Goal: Transaction & Acquisition: Register for event/course

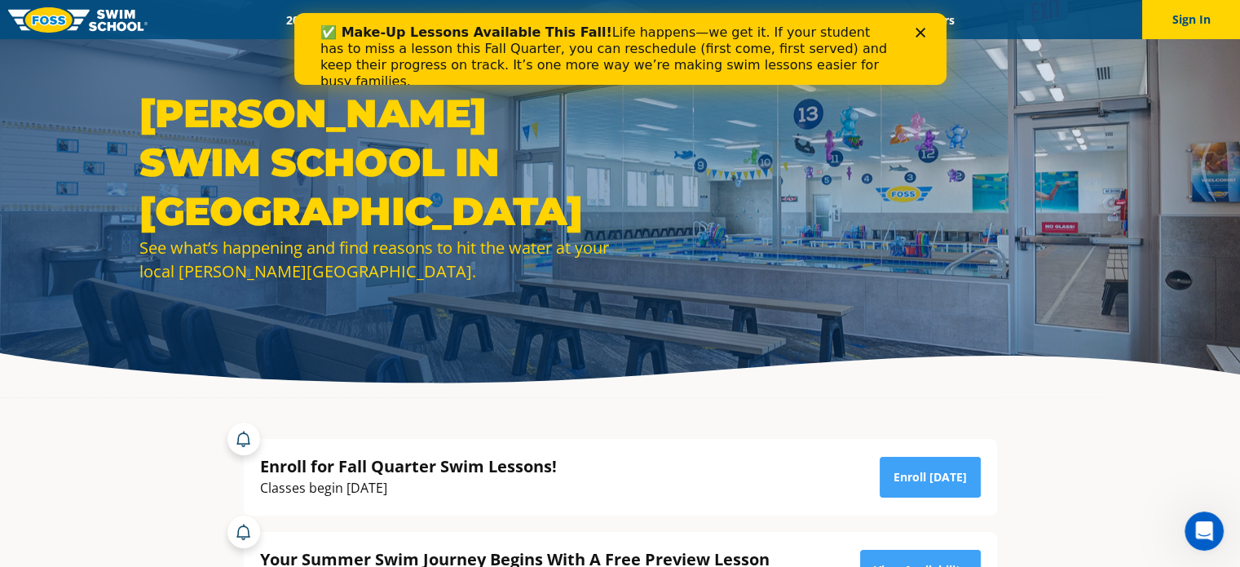
click at [921, 33] on icon "Close" at bounding box center [920, 33] width 10 height 10
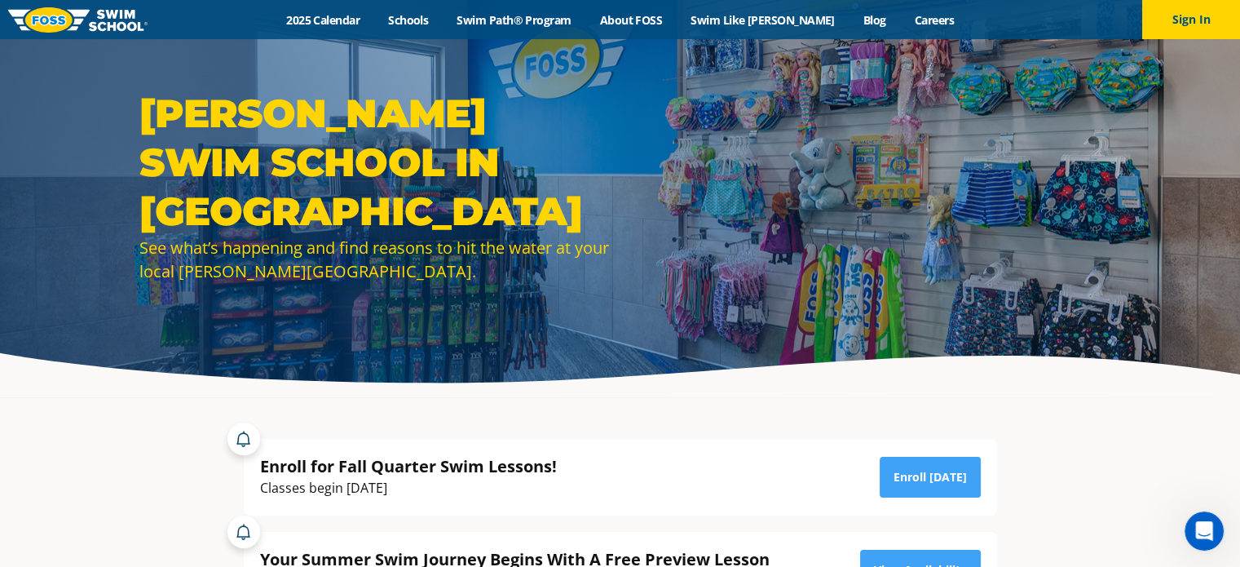
scroll to position [68, 0]
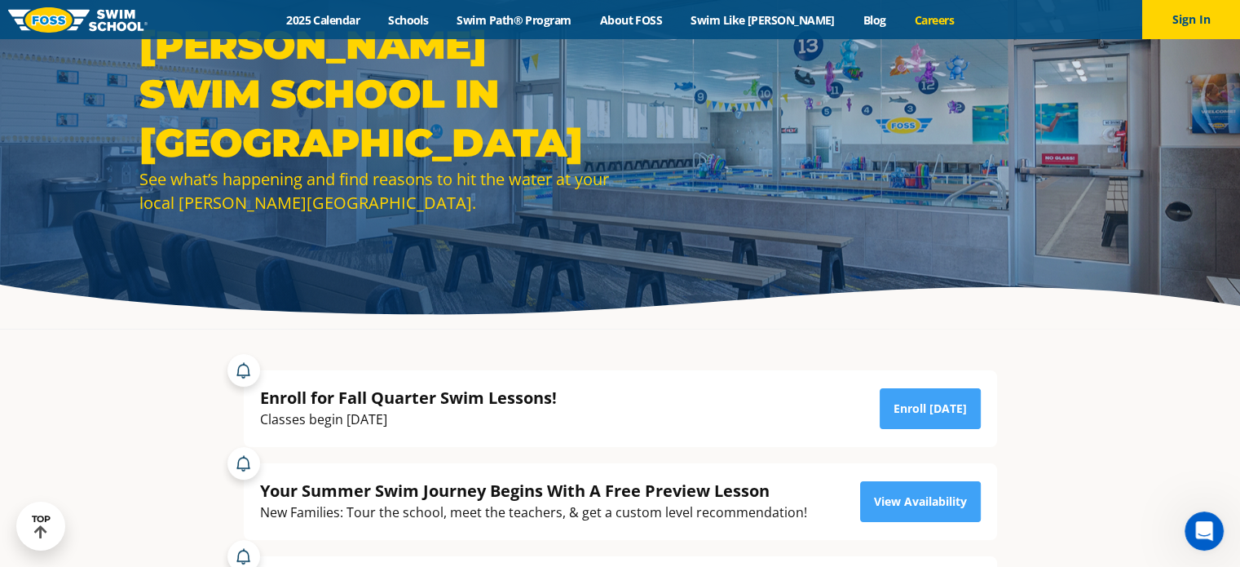
click at [907, 20] on link "Careers" at bounding box center [934, 19] width 68 height 15
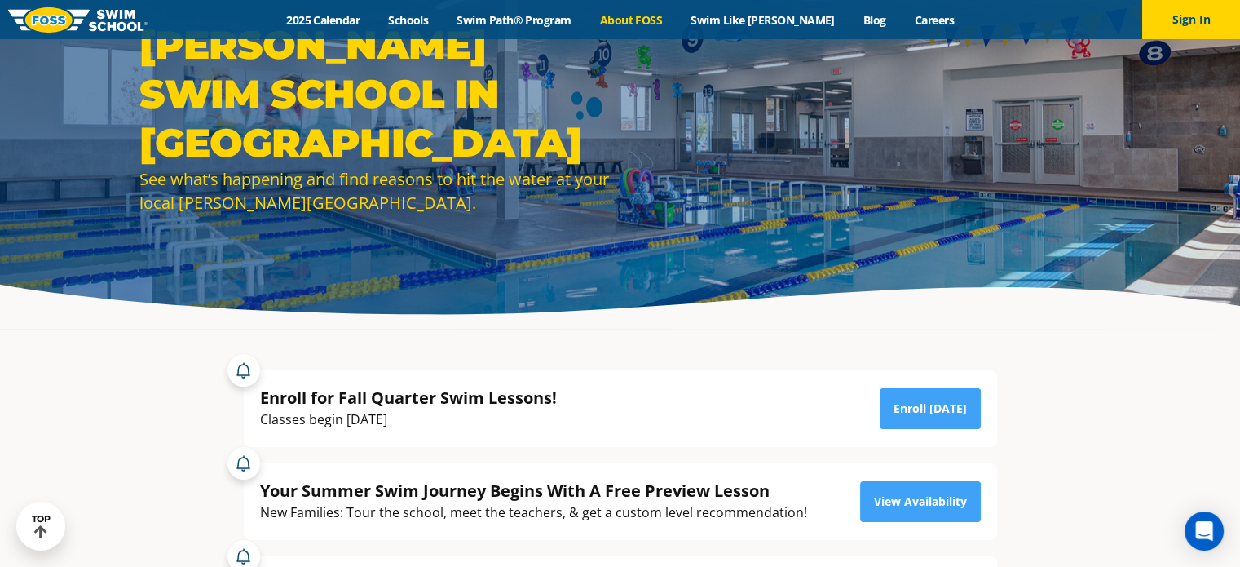
click at [655, 13] on link "About FOSS" at bounding box center [630, 19] width 91 height 15
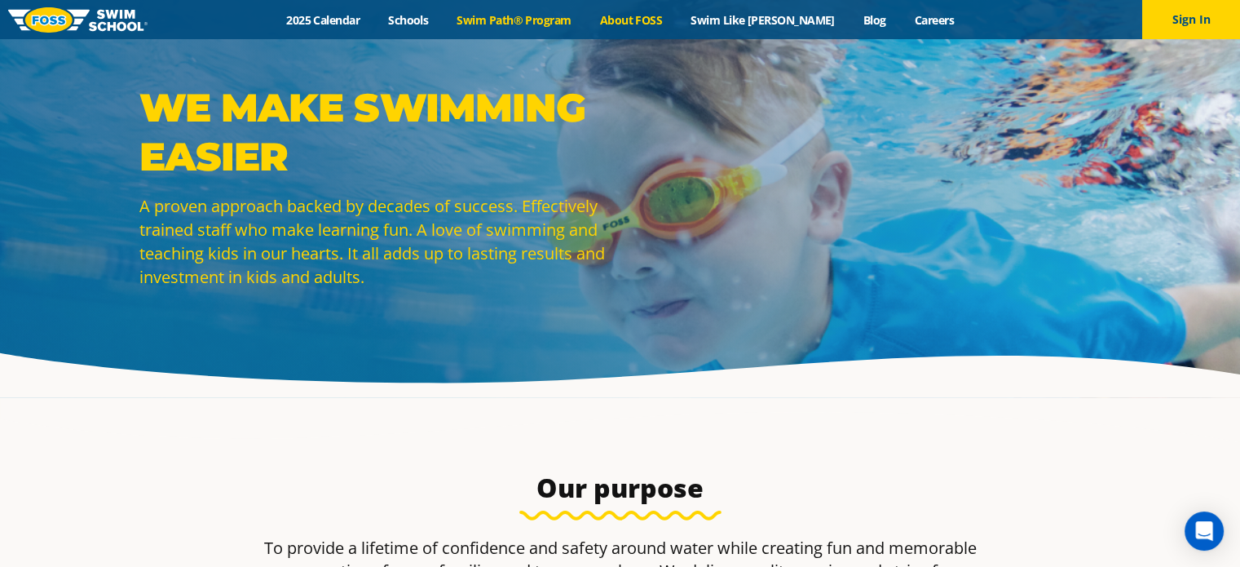
click at [558, 18] on link "Swim Path® Program" at bounding box center [514, 19] width 143 height 15
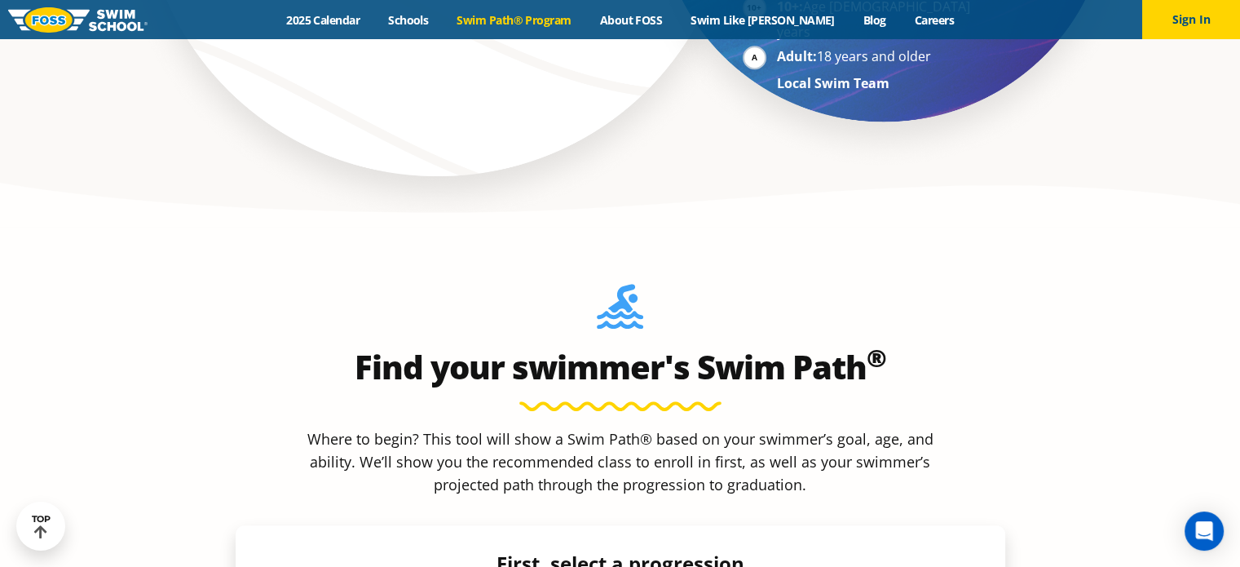
scroll to position [1211, 0]
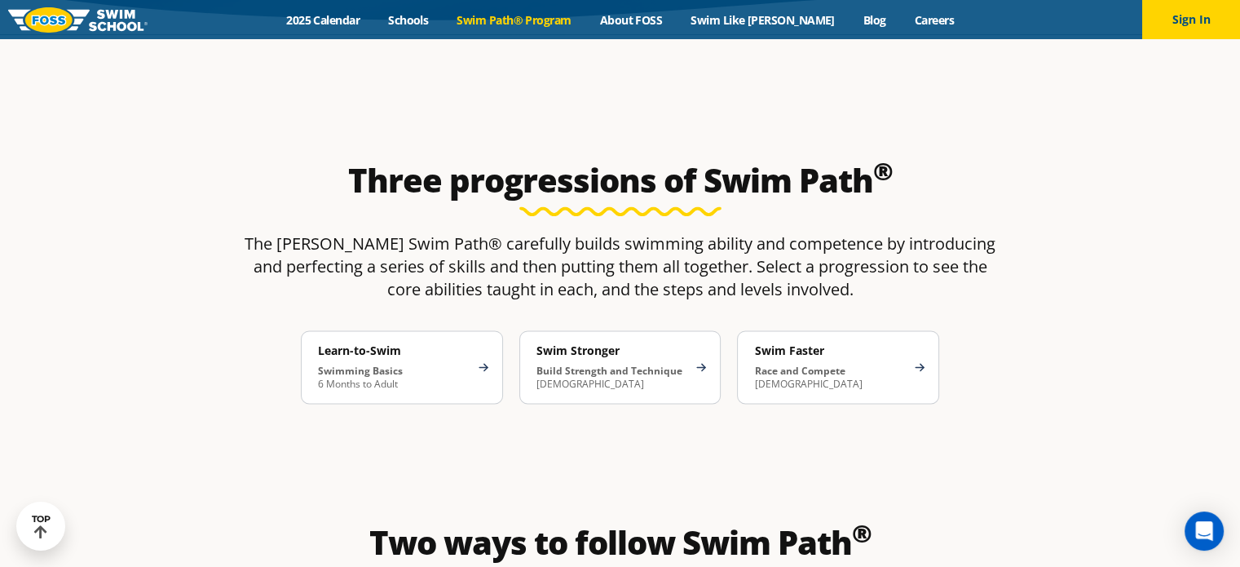
scroll to position [2660, 0]
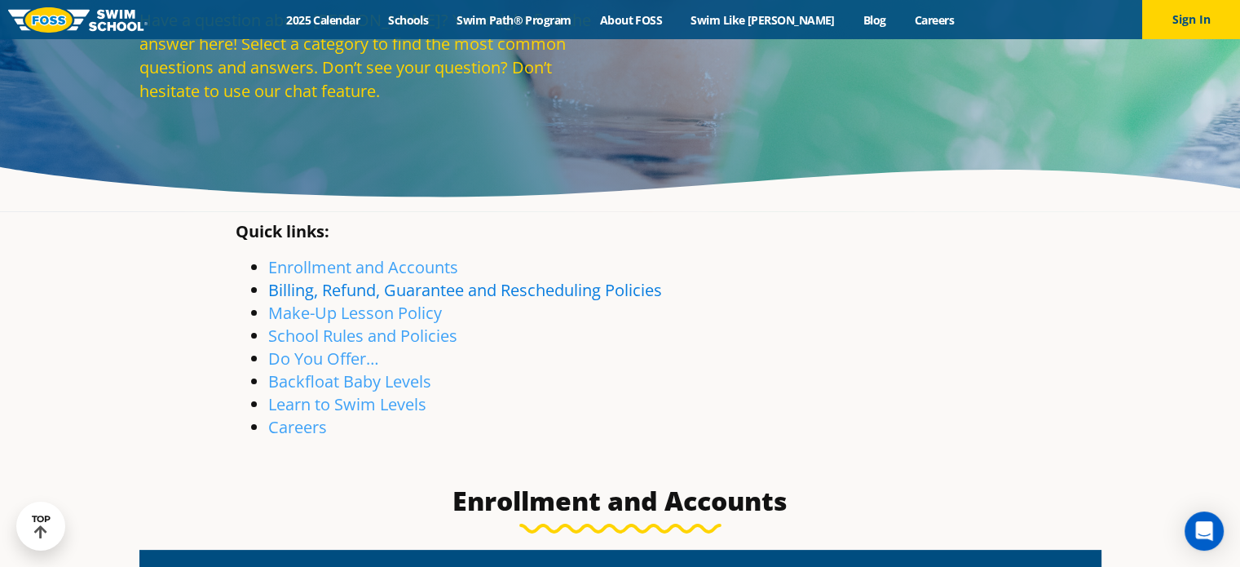
click at [421, 295] on link "Billing, Refund, Guarantee and Rescheduling Policies" at bounding box center [465, 290] width 394 height 22
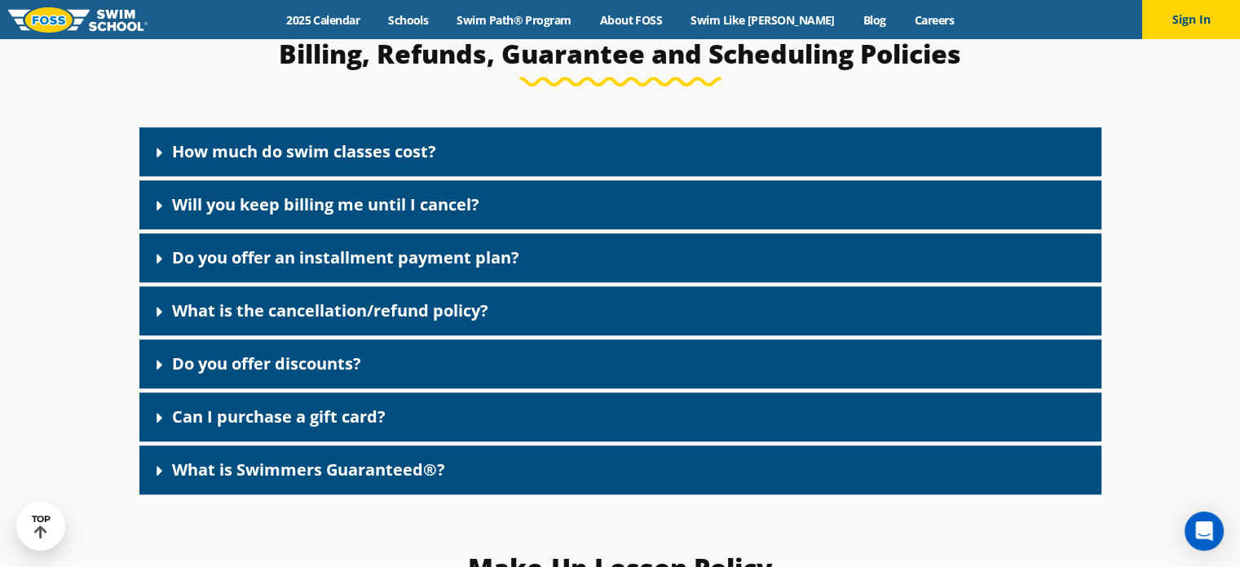
click at [367, 172] on div "How much do swim classes cost?" at bounding box center [620, 151] width 962 height 49
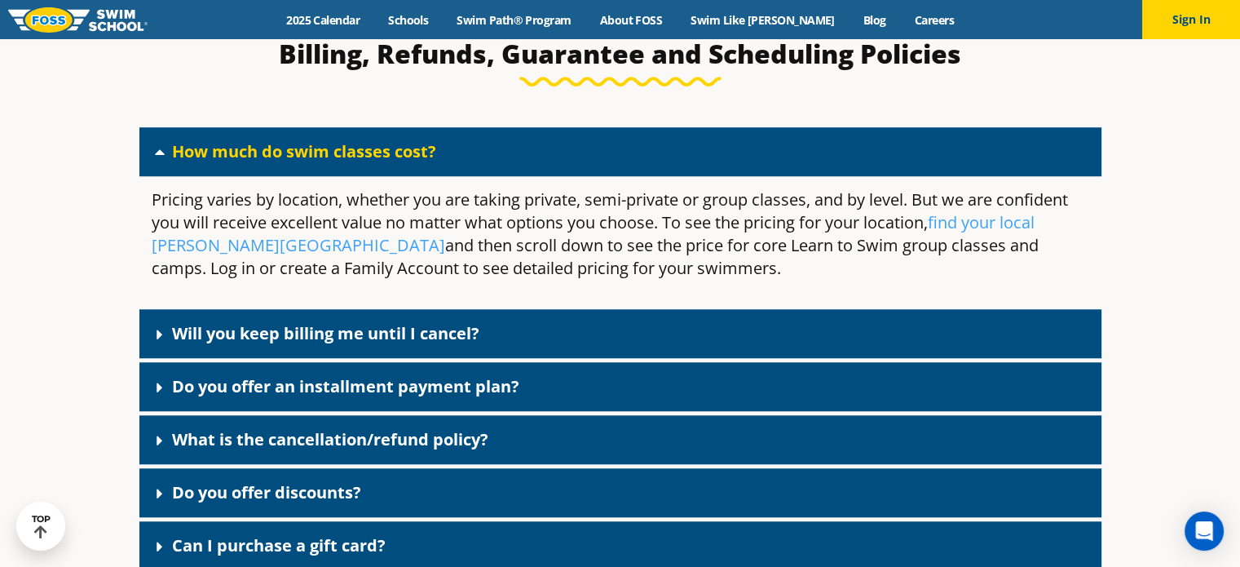
click at [431, 332] on link "Will you keep billing me until I cancel?" at bounding box center [325, 333] width 307 height 22
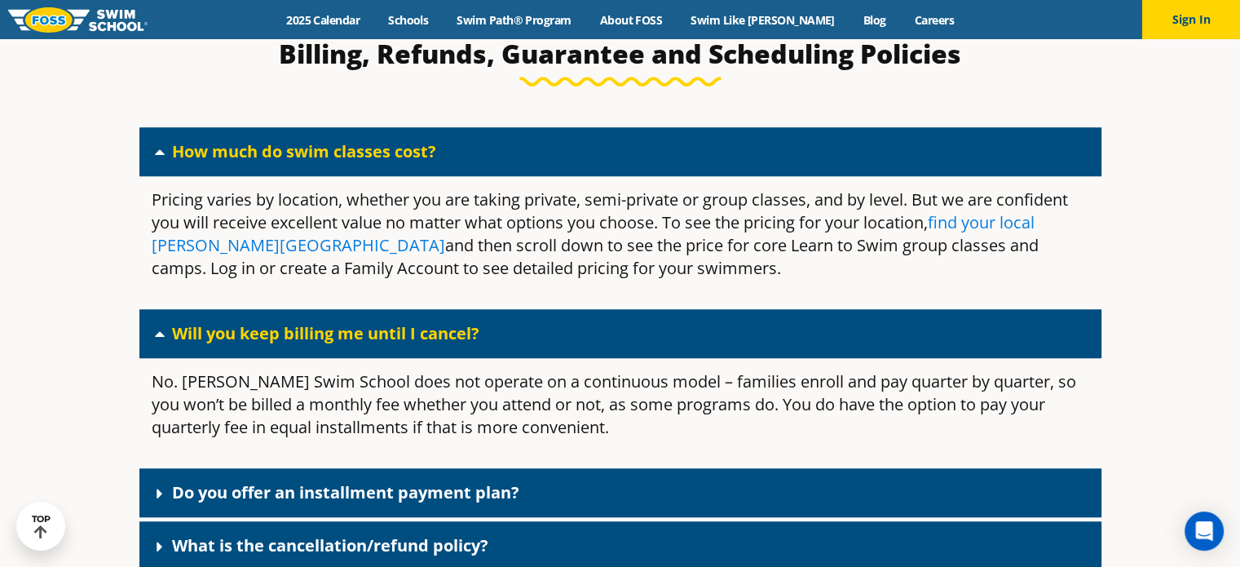
click at [998, 231] on link "find your local Foss Swim School" at bounding box center [593, 233] width 883 height 45
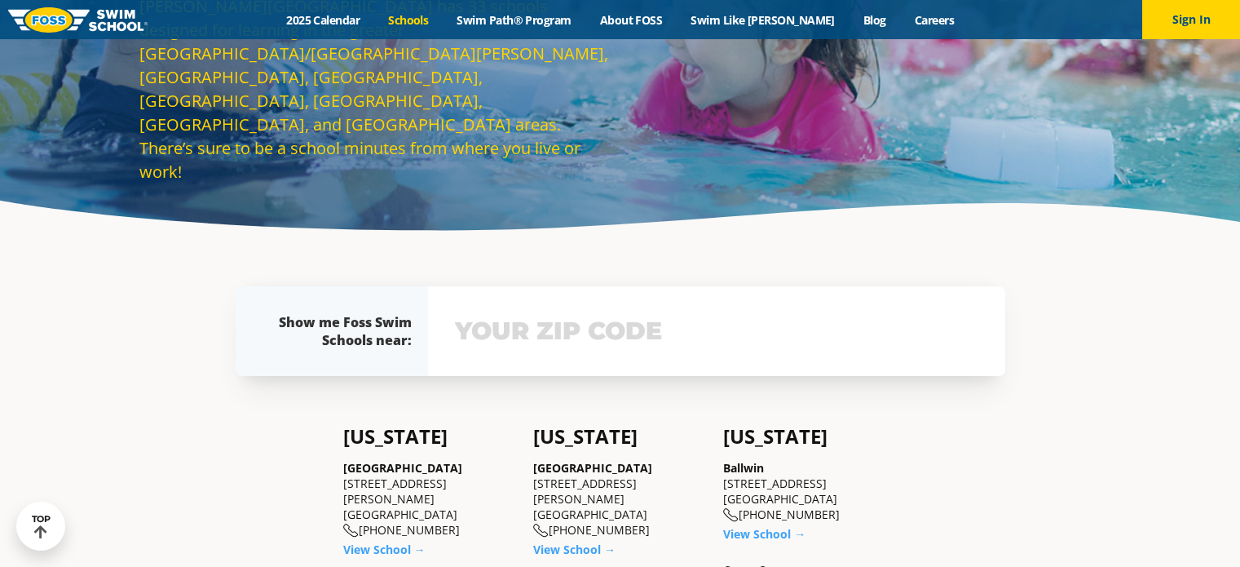
click at [515, 340] on input "text" at bounding box center [717, 330] width 532 height 47
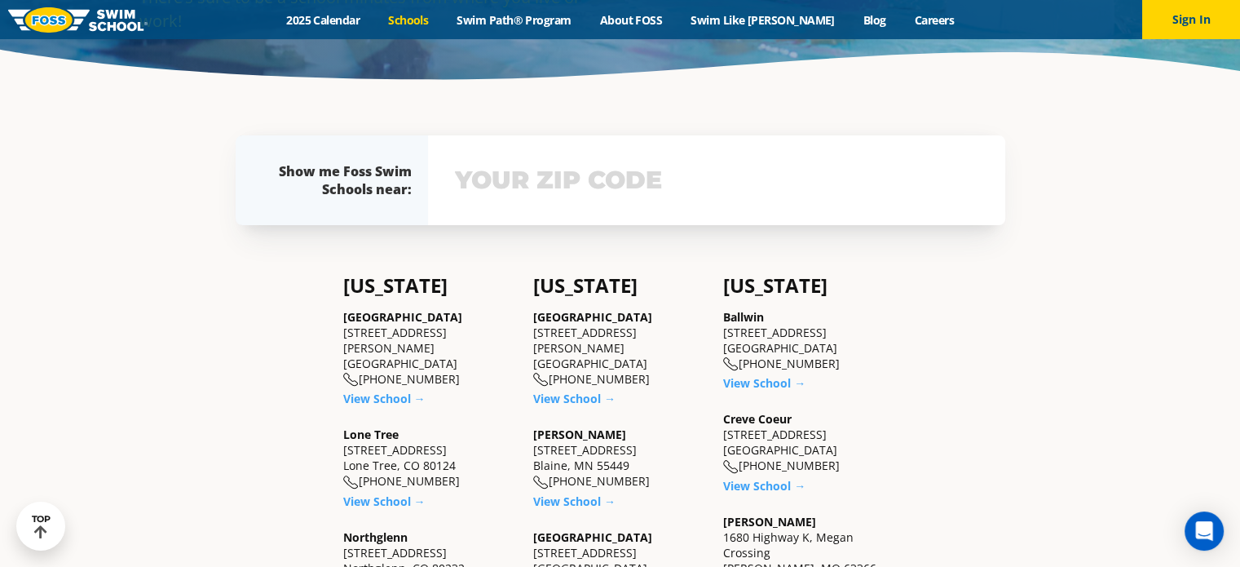
scroll to position [356, 0]
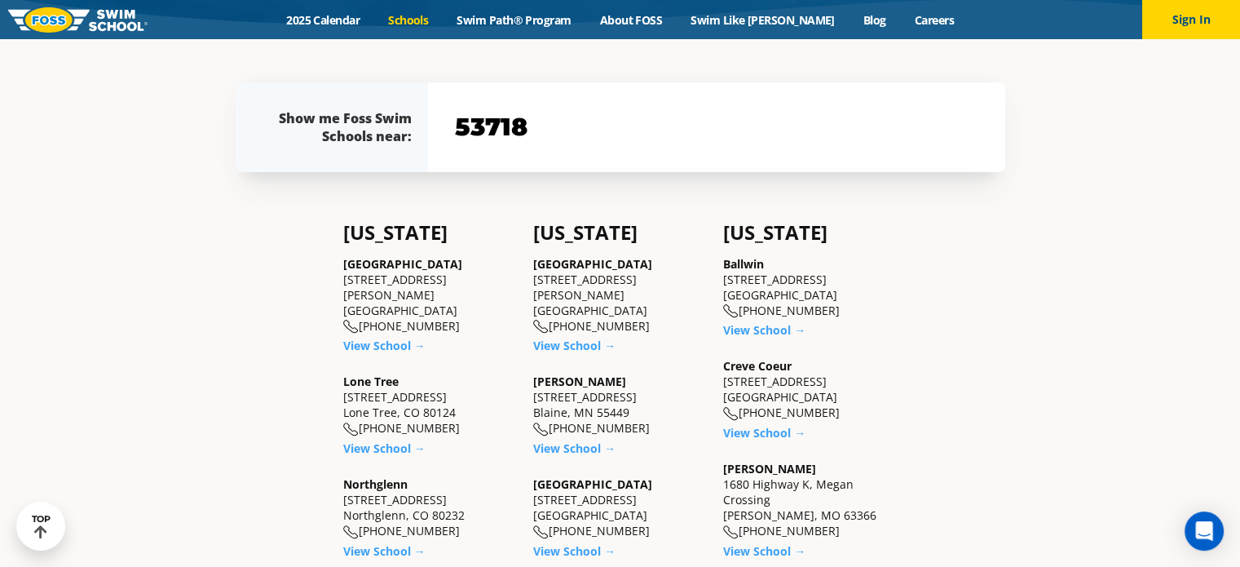
type input "53718"
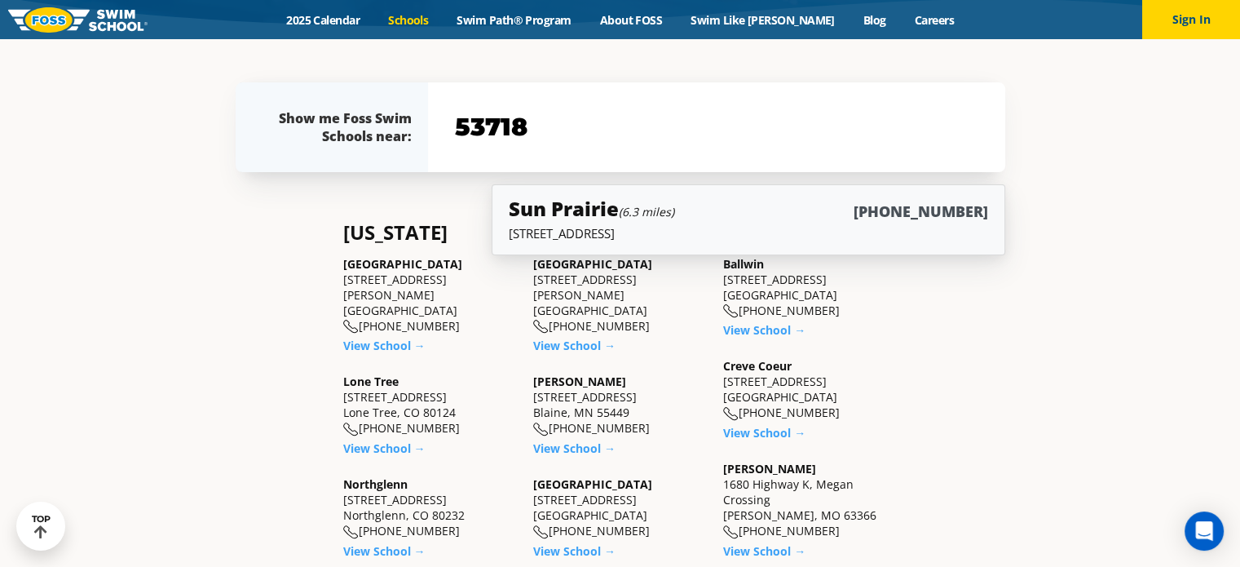
click at [620, 213] on h5 "Sun Prairie (6.3 miles)" at bounding box center [591, 208] width 165 height 27
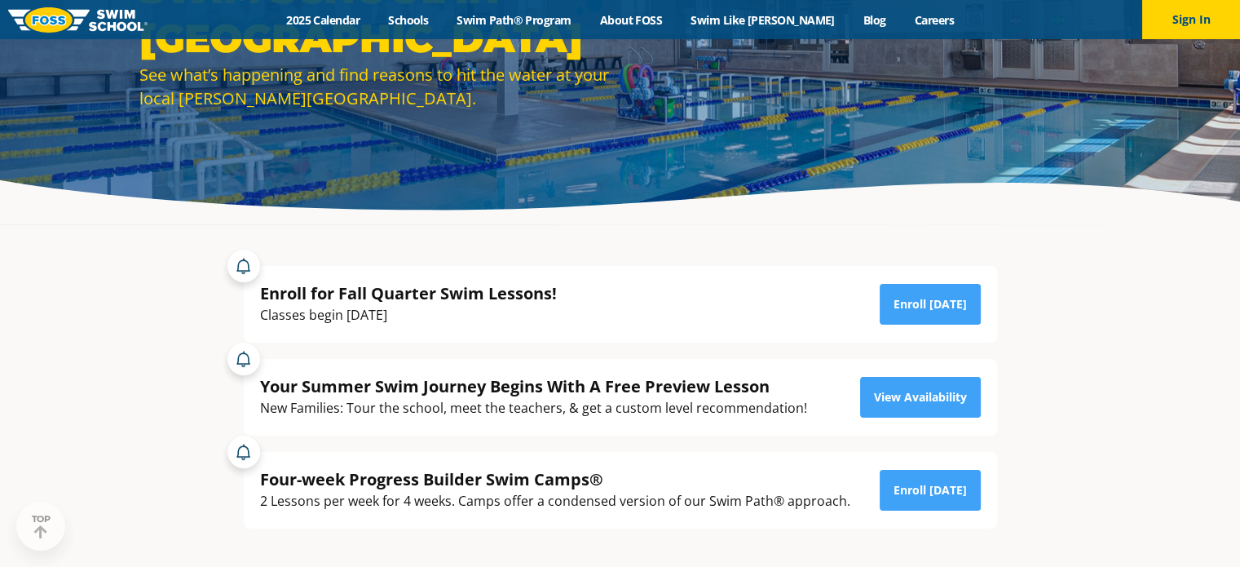
scroll to position [174, 0]
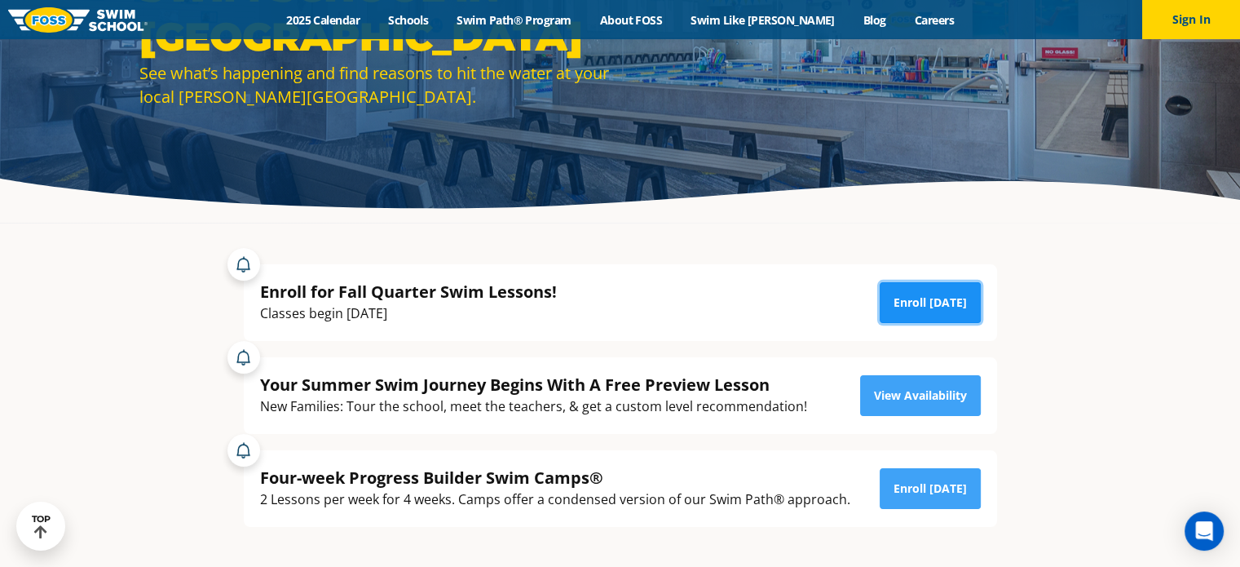
click at [928, 294] on link "Enroll [DATE]" at bounding box center [930, 302] width 101 height 41
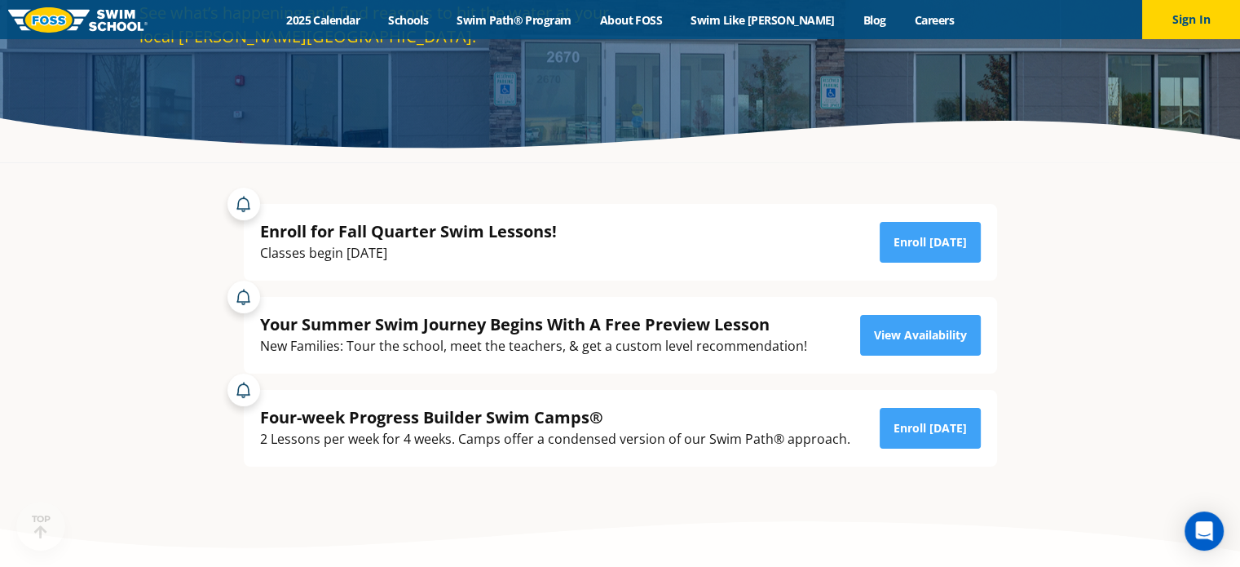
scroll to position [235, 0]
